Goal: Task Accomplishment & Management: Complete application form

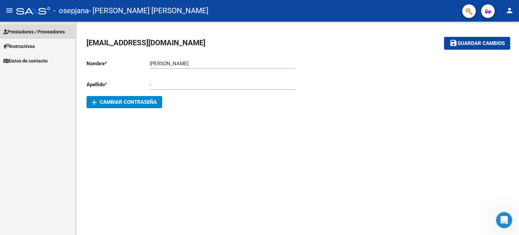
click at [63, 35] on span "Prestadores / Proveedores" at bounding box center [33, 31] width 61 height 7
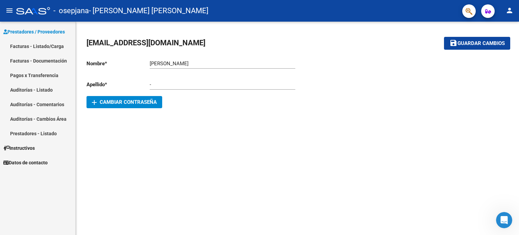
click at [59, 44] on link "Facturas - Listado/Carga" at bounding box center [37, 46] width 75 height 15
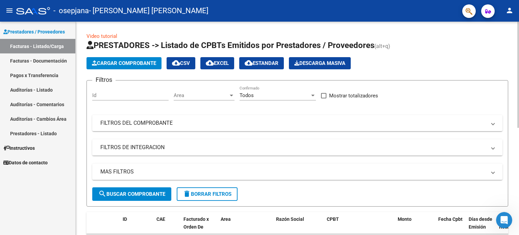
click at [137, 66] on button "Cargar Comprobante" at bounding box center [123, 63] width 75 height 12
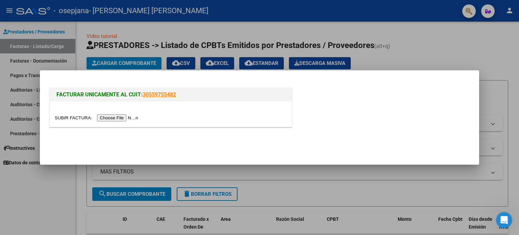
click at [124, 116] on input "file" at bounding box center [97, 117] width 85 height 7
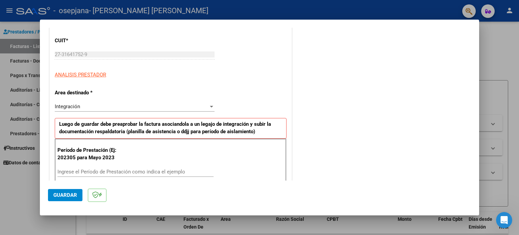
scroll to position [101, 0]
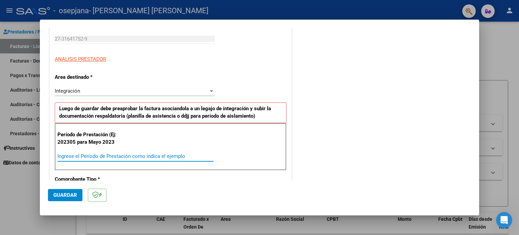
click at [112, 153] on input "Ingrese el Período de Prestación como indica el ejemplo" at bounding box center [135, 156] width 156 height 6
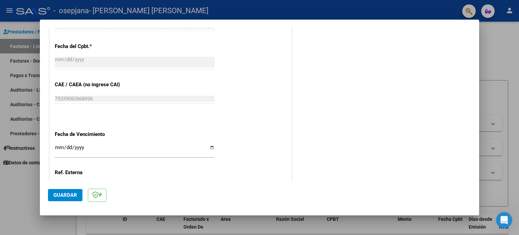
scroll to position [372, 0]
type input "202507"
click at [61, 145] on input "Ingresar la fecha" at bounding box center [135, 149] width 160 height 11
type input "[DATE]"
click at [63, 190] on button "Guardar" at bounding box center [65, 195] width 34 height 12
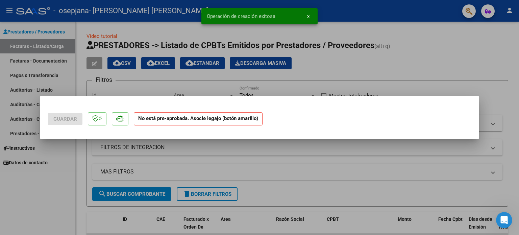
scroll to position [0, 0]
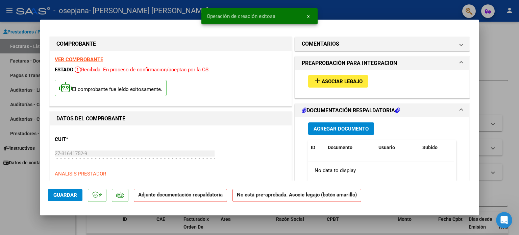
click at [341, 81] on span "Asociar Legajo" at bounding box center [342, 81] width 41 height 6
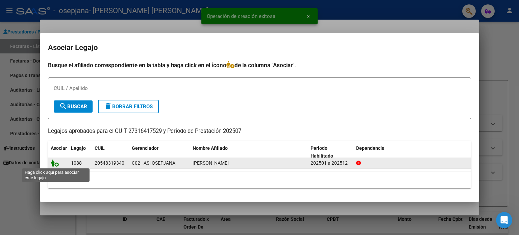
click at [55, 163] on icon at bounding box center [55, 162] width 8 height 7
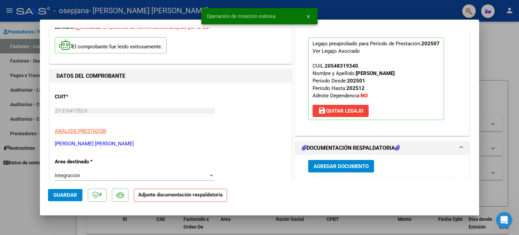
scroll to position [68, 0]
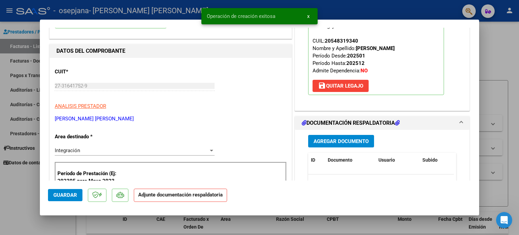
click at [336, 141] on span "Agregar Documento" at bounding box center [341, 141] width 55 height 6
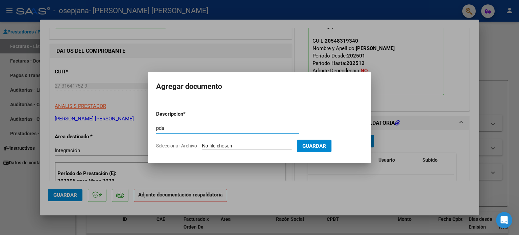
type input "pda"
click at [232, 147] on input "Seleccionar Archivo" at bounding box center [247, 146] width 90 height 6
type input "C:\fakepath\Documento 94.pdf"
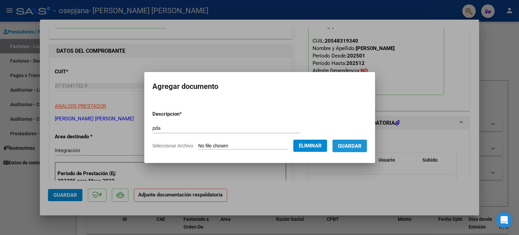
click at [367, 143] on button "Guardar" at bounding box center [349, 146] width 34 height 13
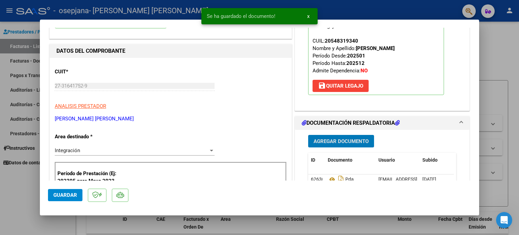
click at [68, 193] on span "Guardar" at bounding box center [65, 195] width 24 height 6
click at [65, 196] on span "Guardar" at bounding box center [65, 195] width 24 height 6
